Goal: Understand process/instructions: Learn how to perform a task or action

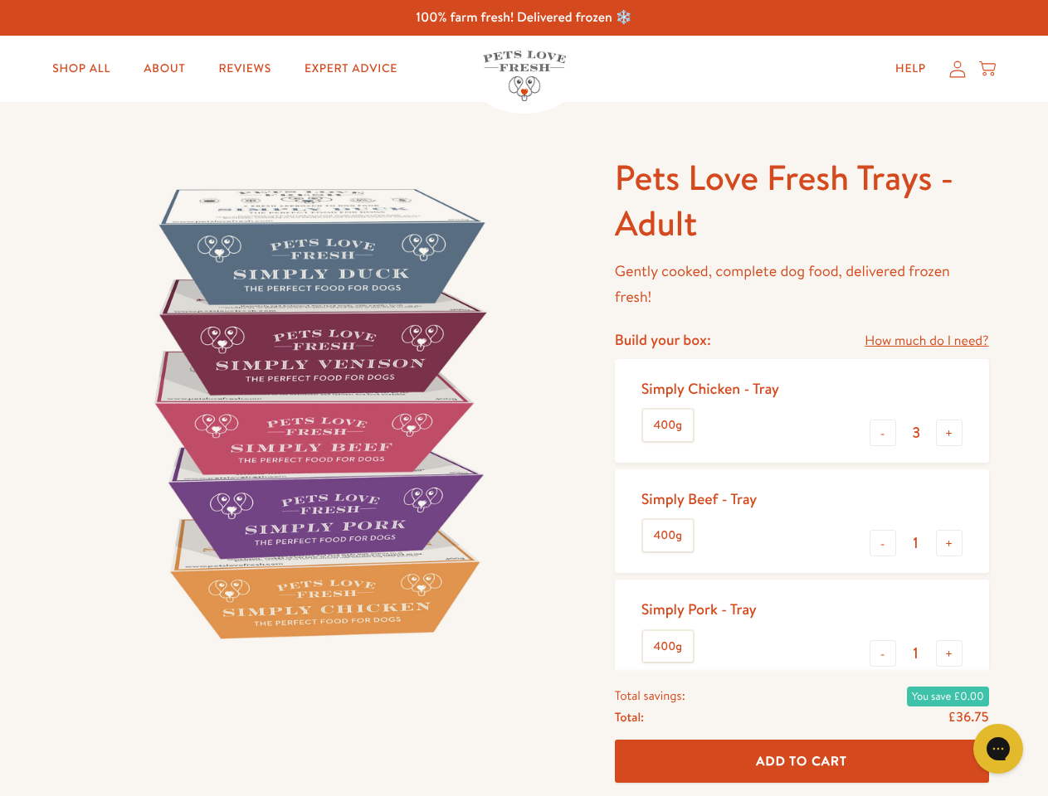
click at [524, 398] on img at bounding box center [317, 412] width 515 height 515
click at [926, 341] on link "How much do I need?" at bounding box center [927, 341] width 124 height 22
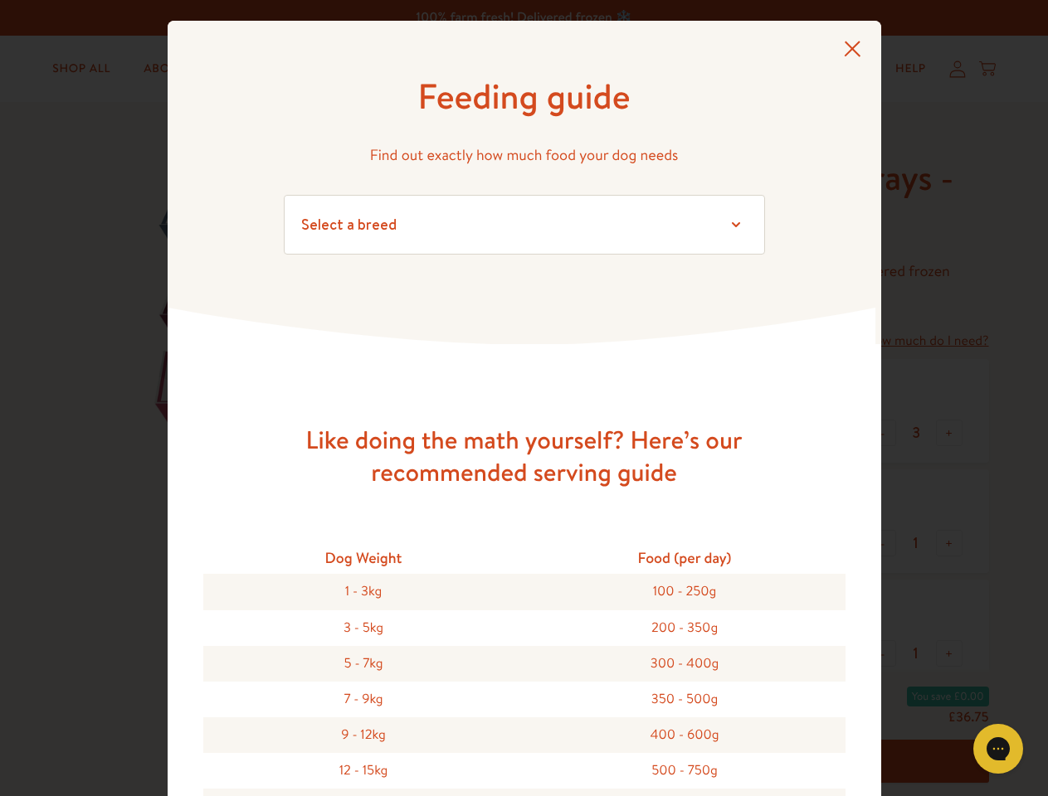
click at [883, 433] on div "Feeding guide Find out exactly how much food your dog needs Select a breed Affe…" at bounding box center [524, 398] width 1048 height 796
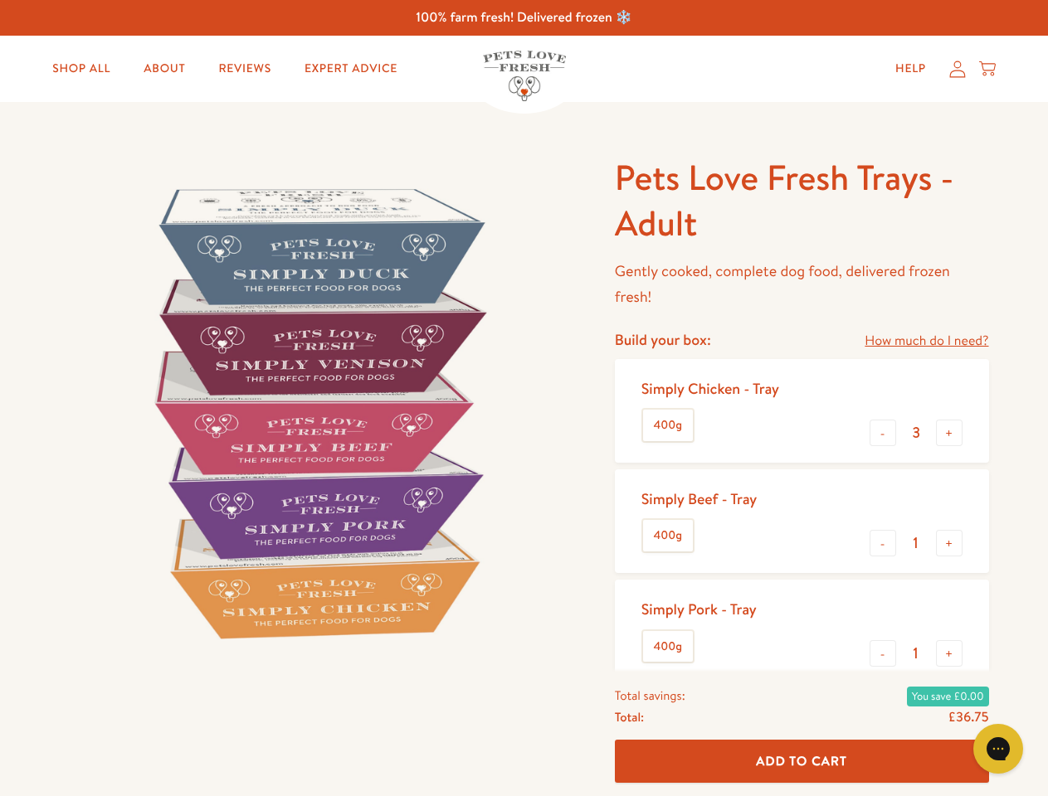
click at [949, 433] on button "+" at bounding box center [949, 433] width 27 height 27
type input "4"
click at [883, 543] on button "-" at bounding box center [883, 543] width 27 height 27
click at [949, 543] on button "+" at bounding box center [949, 543] width 27 height 27
type input "1"
